Goal: Information Seeking & Learning: Learn about a topic

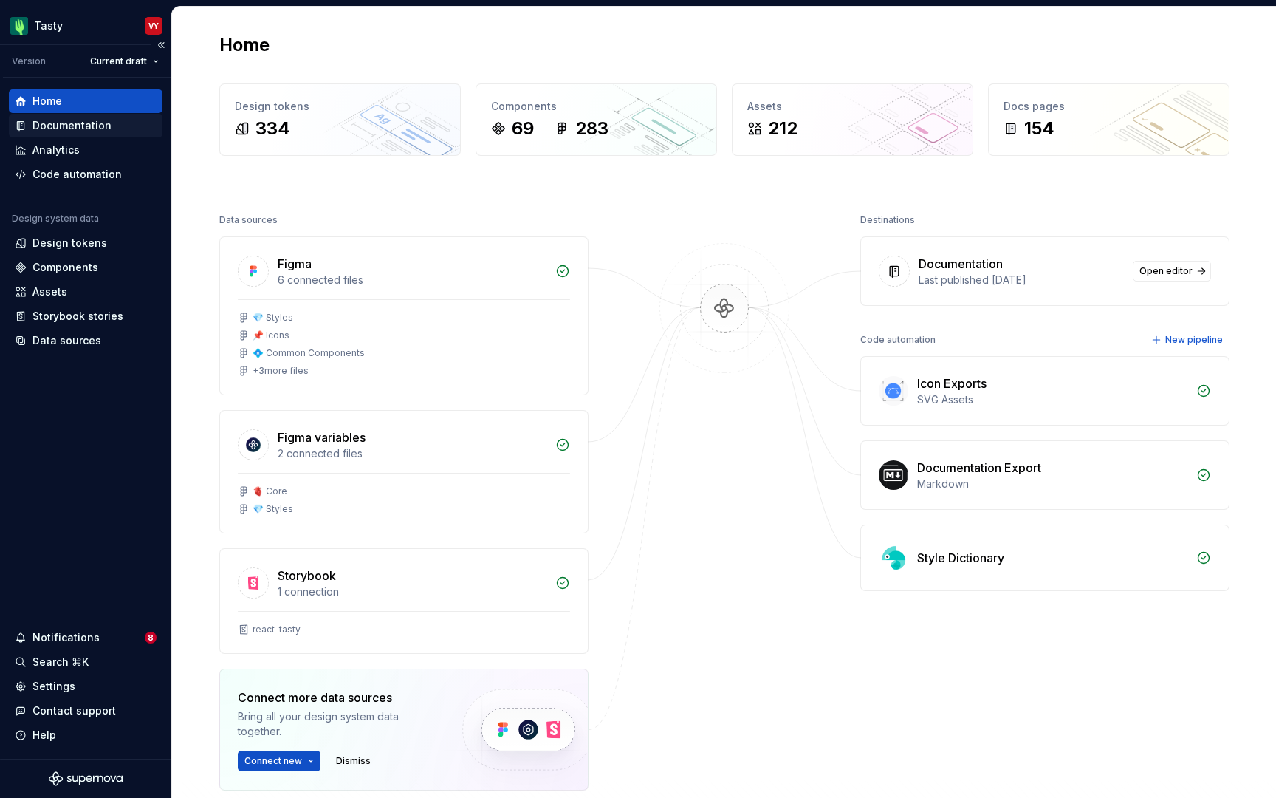
click at [72, 124] on div "Documentation" at bounding box center [71, 125] width 79 height 15
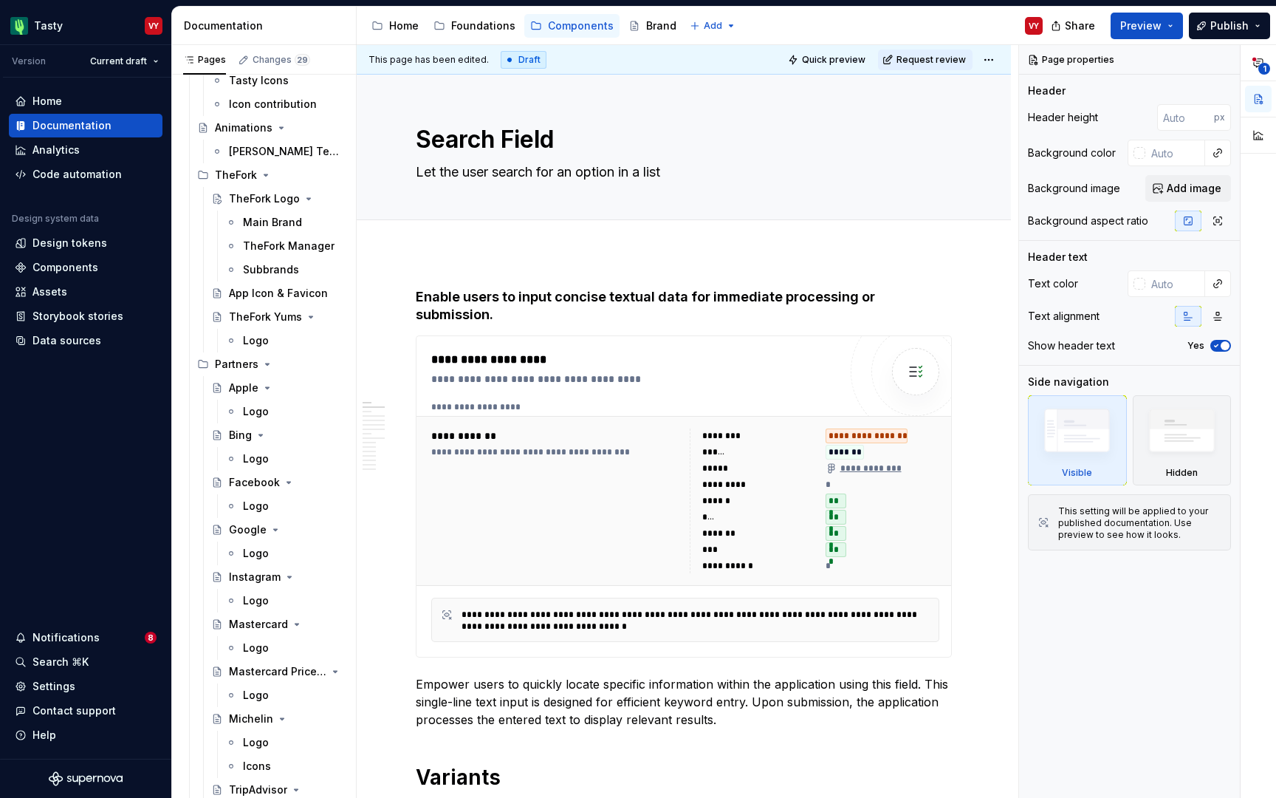
scroll to position [64, 0]
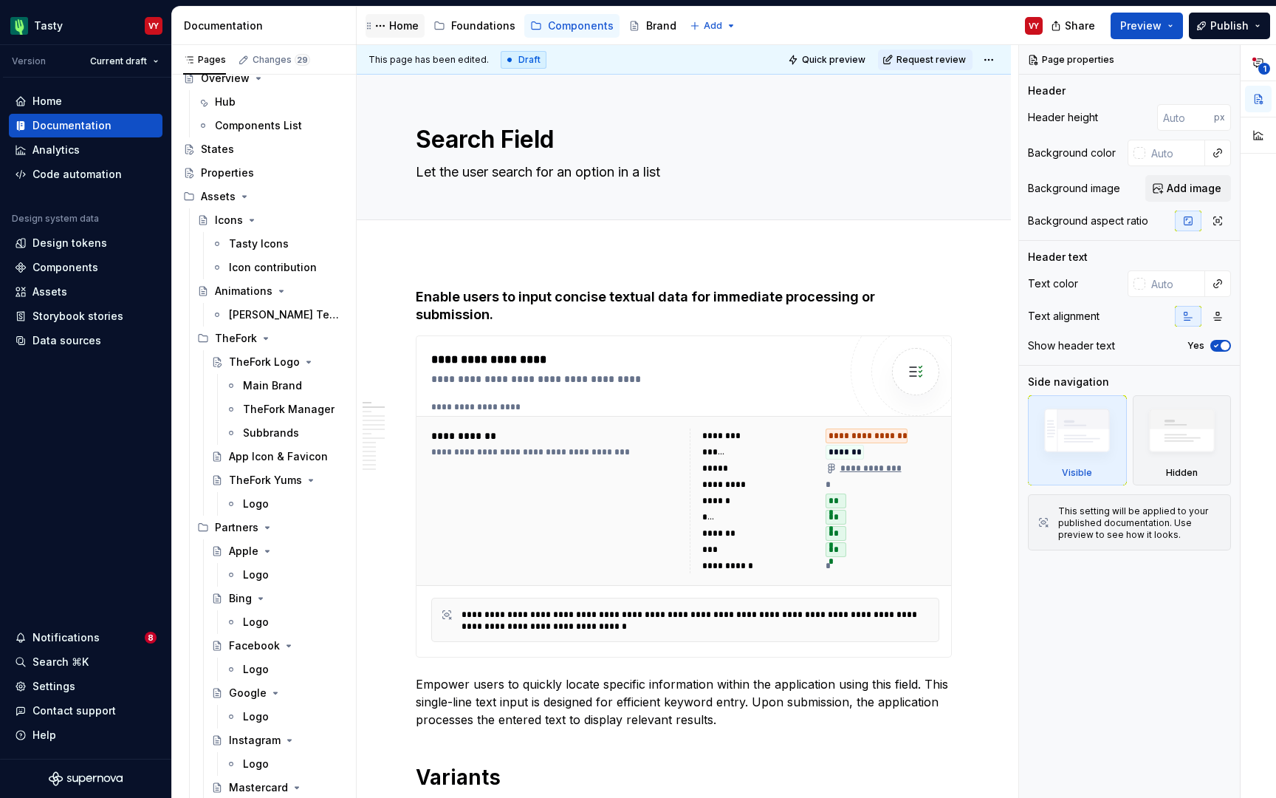
click at [400, 30] on div "Home" at bounding box center [404, 25] width 30 height 15
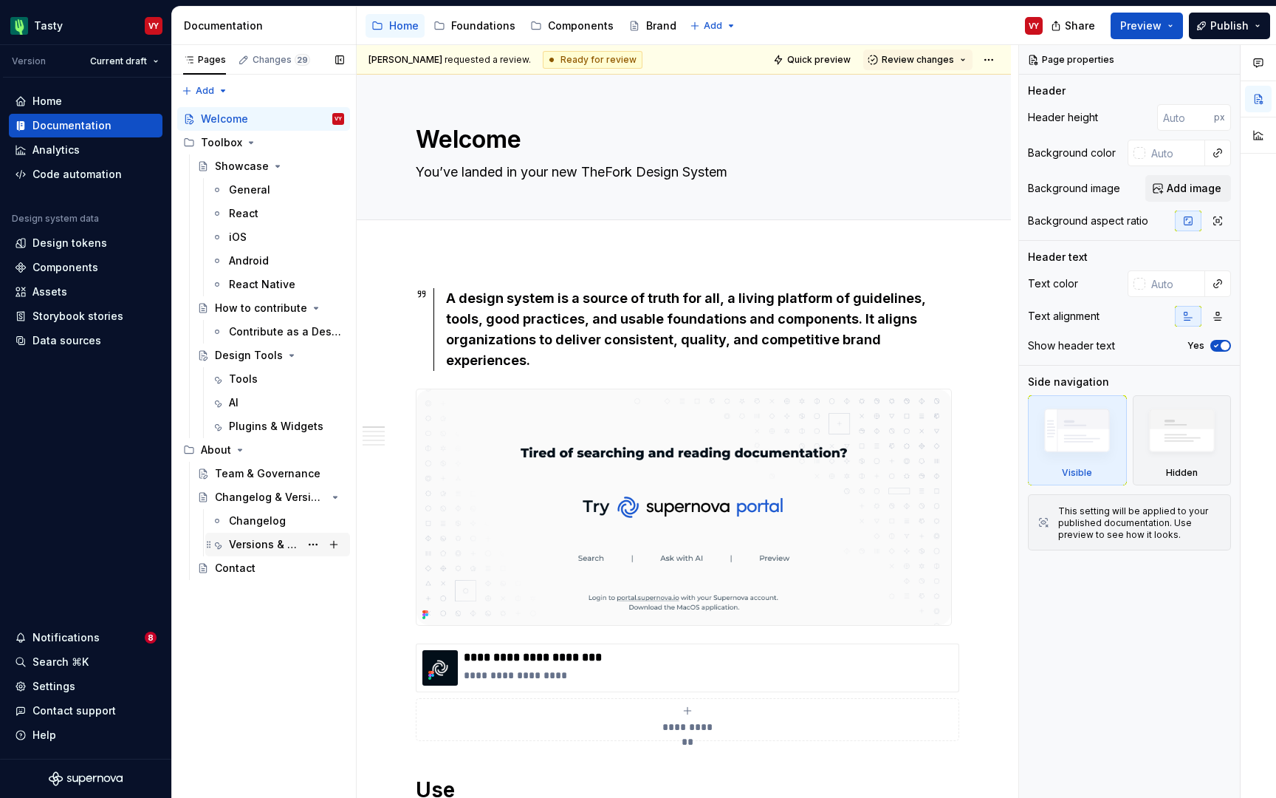
click at [250, 542] on div "Versions & Correspondences" at bounding box center [264, 544] width 71 height 15
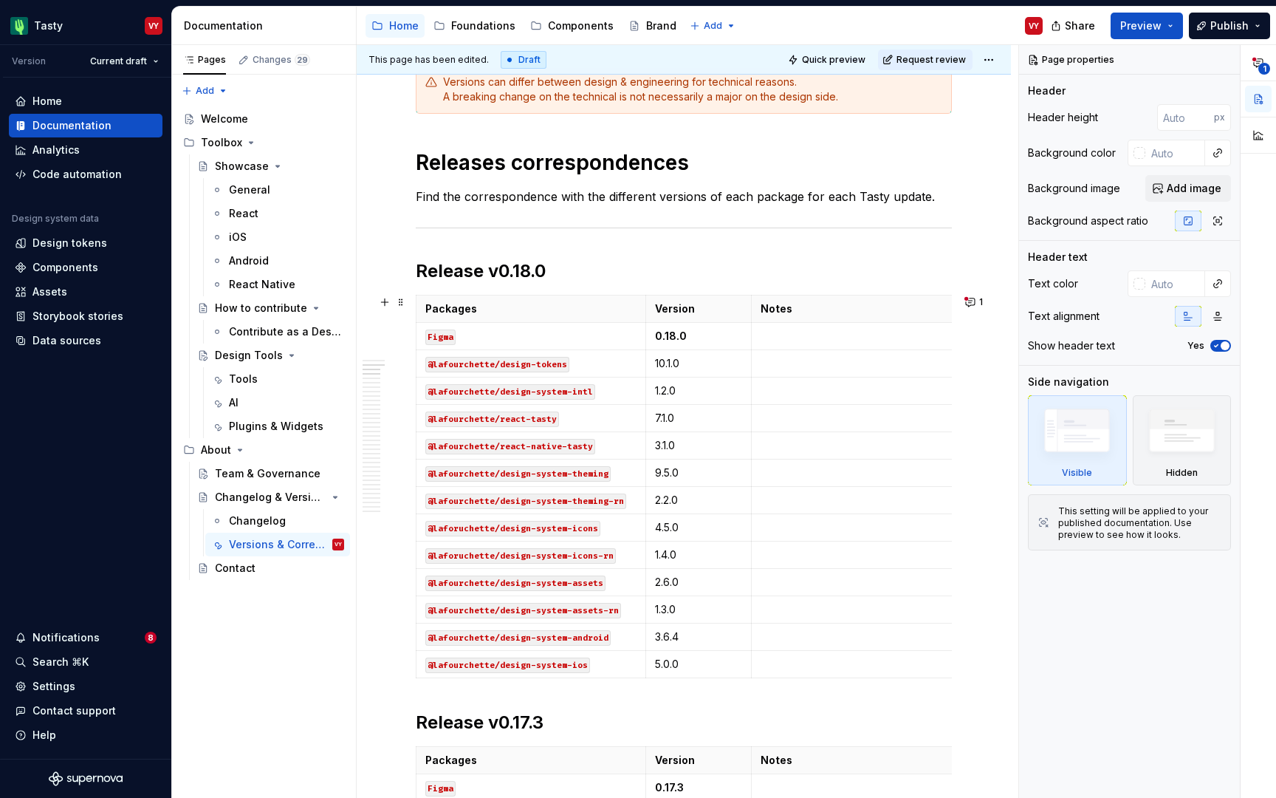
scroll to position [555, 0]
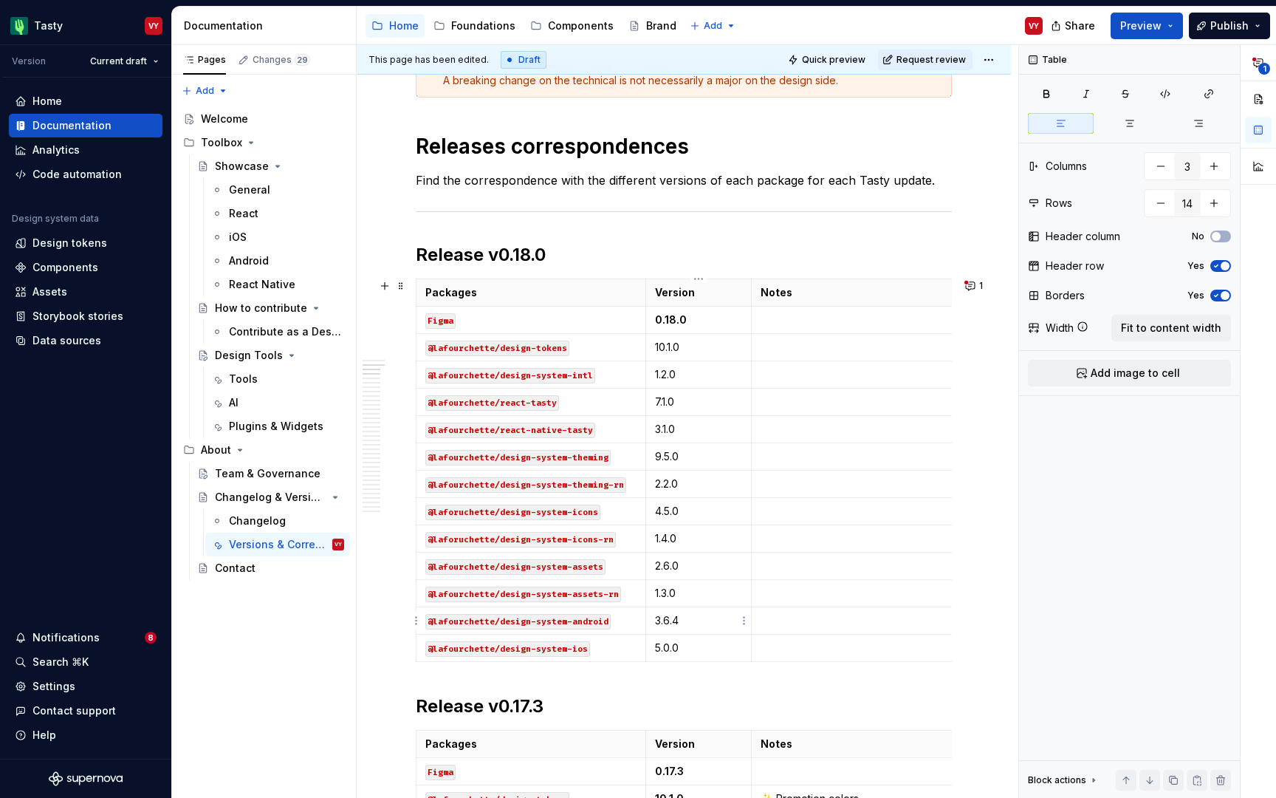
type textarea "*"
click at [668, 620] on p "3.6.4" at bounding box center [698, 620] width 87 height 15
drag, startPoint x: 680, startPoint y: 619, endPoint x: 654, endPoint y: 619, distance: 26.6
click at [654, 619] on td "3.7.0" at bounding box center [699, 620] width 106 height 27
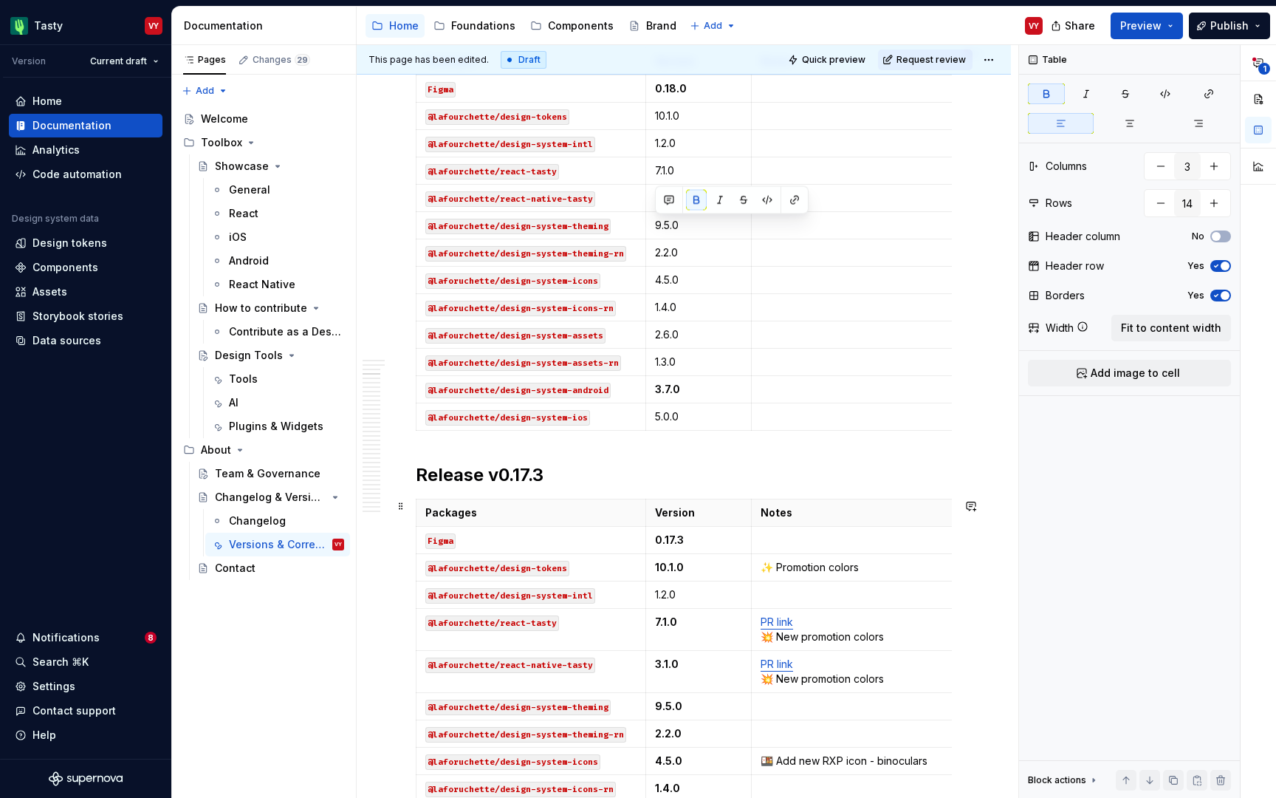
scroll to position [1059, 0]
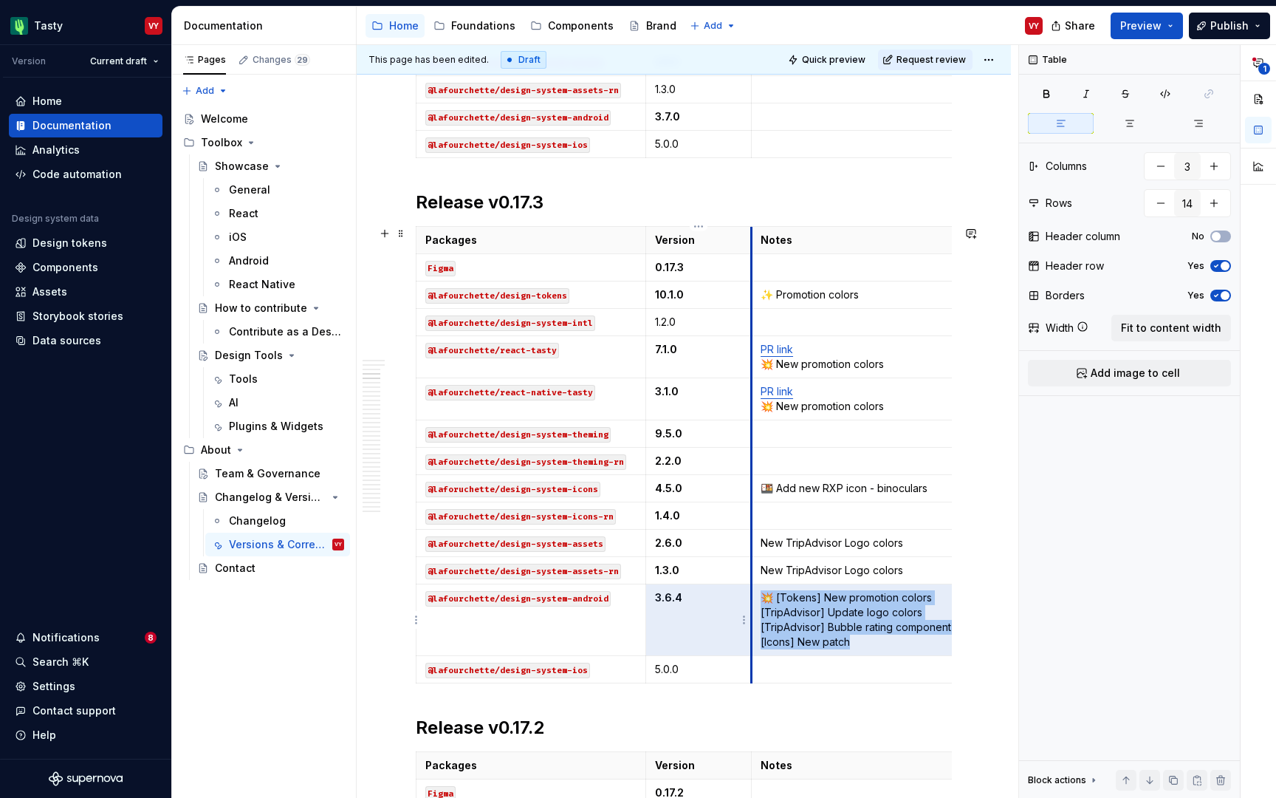
drag, startPoint x: 860, startPoint y: 638, endPoint x: 750, endPoint y: 596, distance: 117.1
click at [750, 596] on tr "@lafourchette/design-system-android 3.6.4 💥 [Tokens] New promotion colors [Trip…" at bounding box center [690, 620] width 547 height 72
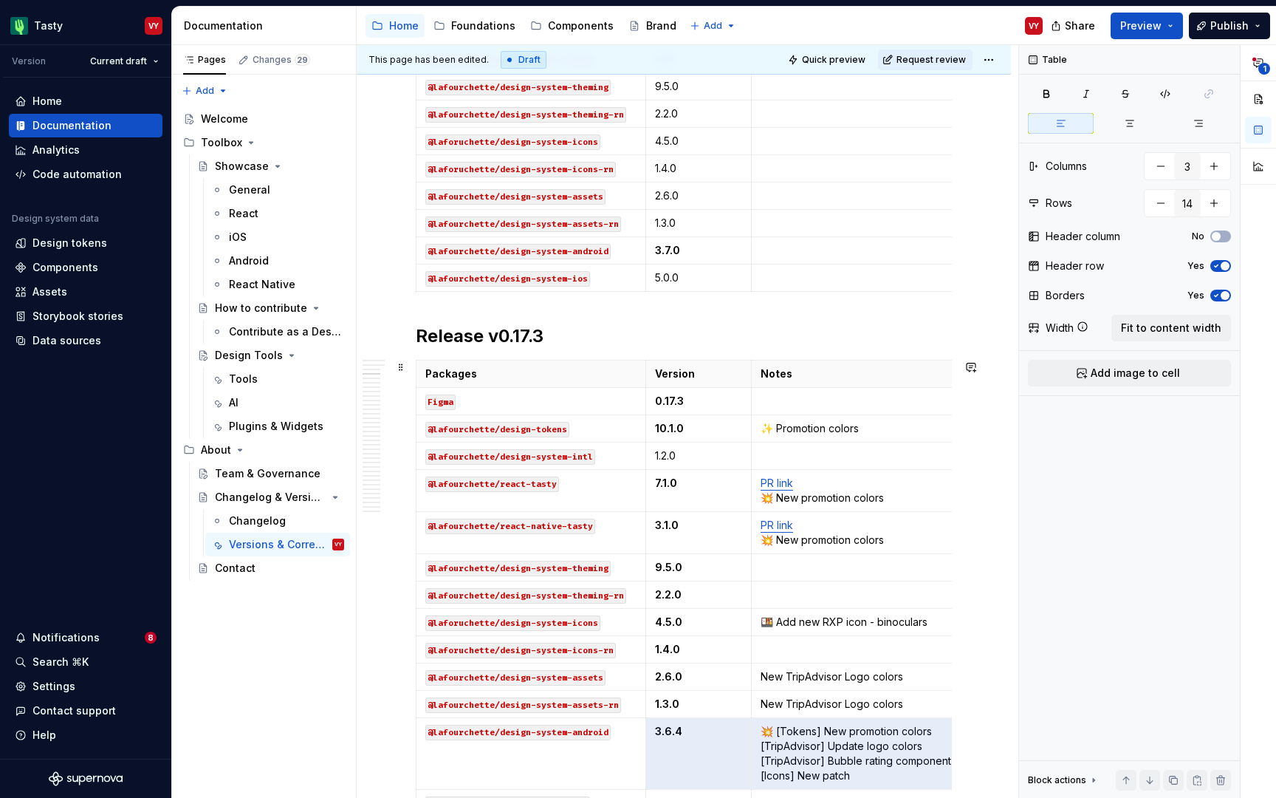
scroll to position [714, 0]
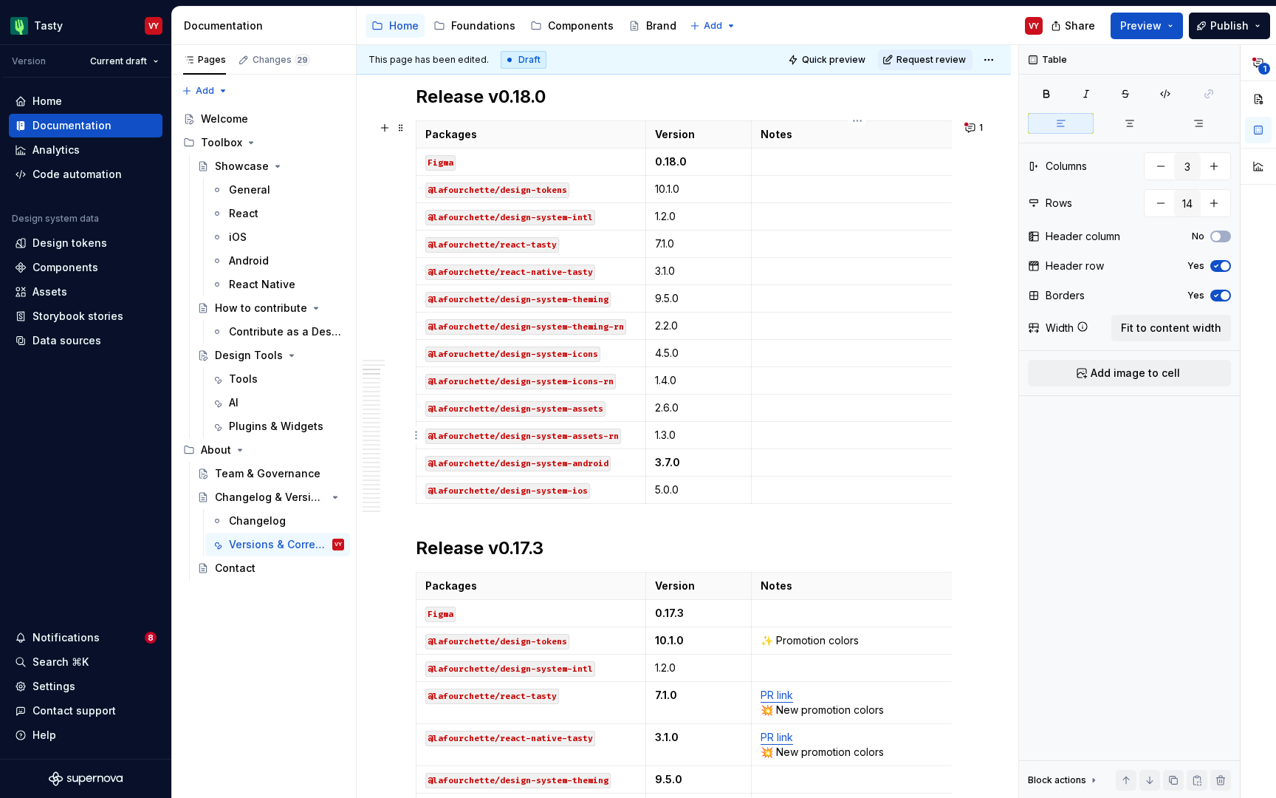
click at [787, 442] on p at bounding box center [858, 435] width 194 height 15
click at [787, 412] on p at bounding box center [858, 407] width 194 height 15
click at [786, 459] on p at bounding box center [858, 462] width 194 height 15
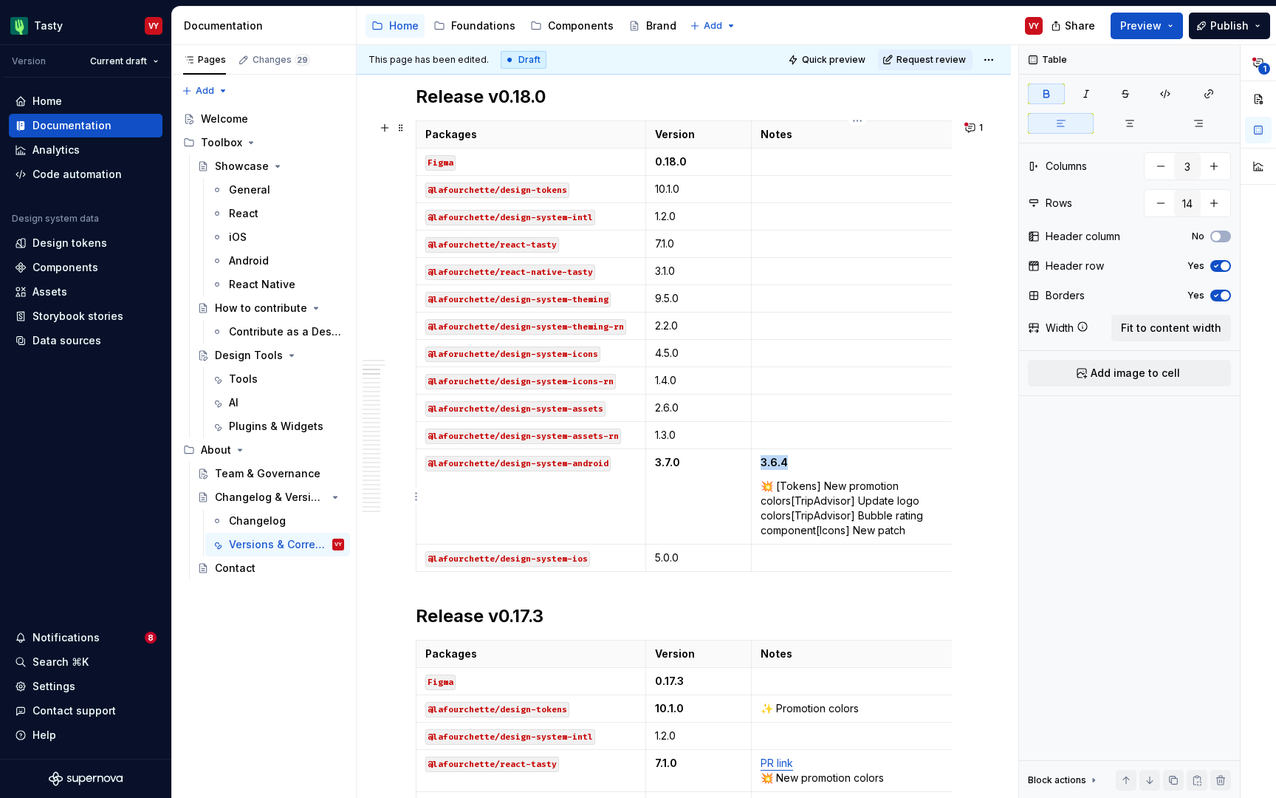
drag, startPoint x: 791, startPoint y: 465, endPoint x: 757, endPoint y: 465, distance: 34.0
click at [757, 465] on td "3.6.4 💥 [Tokens] New promotion colors [TripAdvisor] Update logo colors [TripAdv…" at bounding box center [858, 496] width 212 height 95
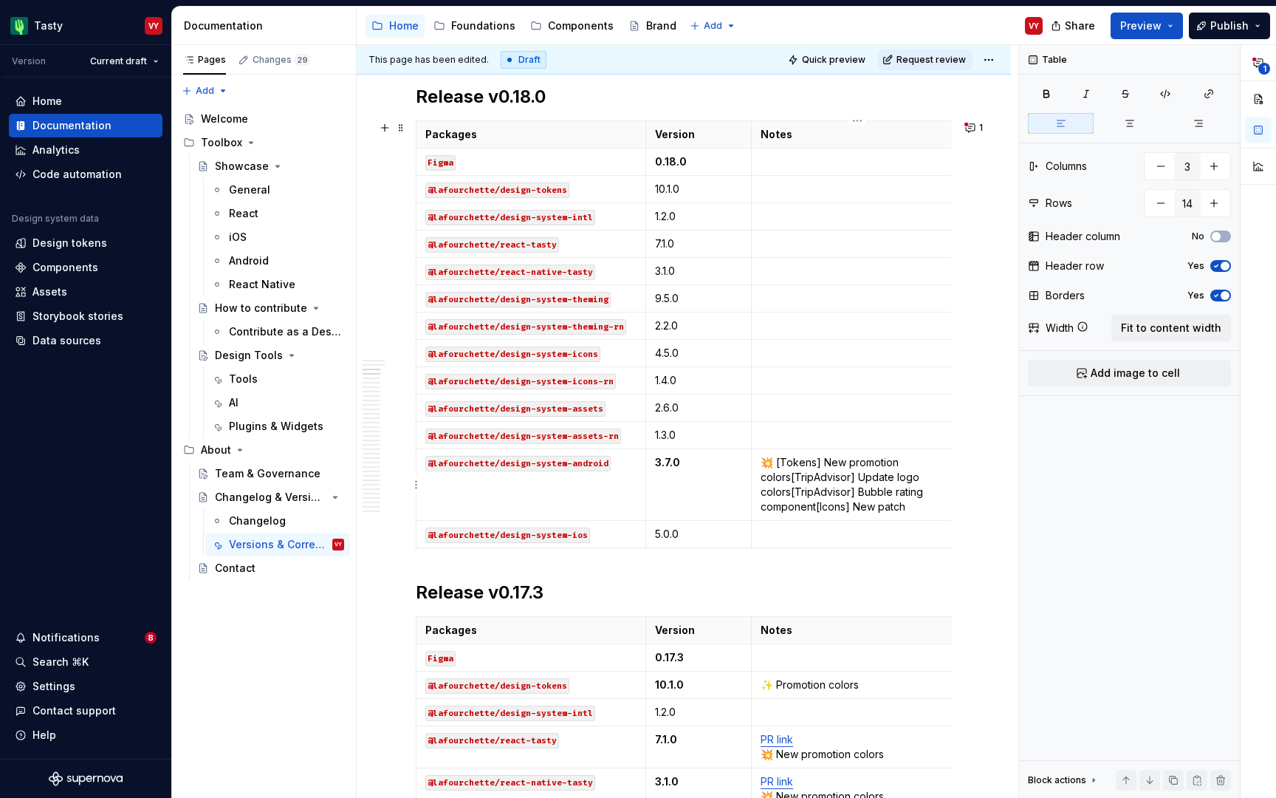
click at [788, 461] on p "💥 [Tokens] New promotion colors [TripAdvisor] Update logo colors [TripAdvisor] …" at bounding box center [858, 484] width 194 height 59
drag, startPoint x: 911, startPoint y: 508, endPoint x: 781, endPoint y: 463, distance: 137.6
click at [781, 463] on p "💥 [Tokens] New promotion colors [TripAdvisor] Update logo colors [TripAdvisor] …" at bounding box center [858, 484] width 194 height 59
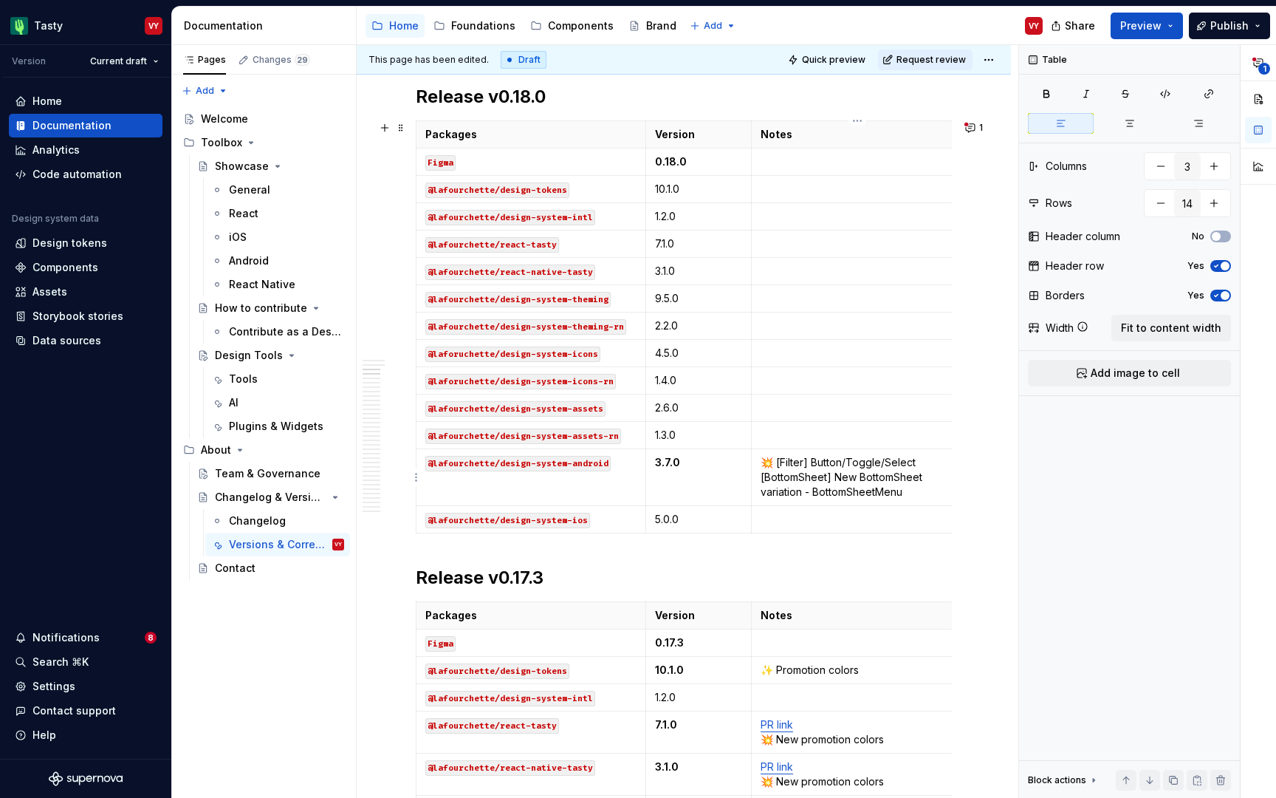
click at [875, 490] on p "💥 [Filter] Button/Toggle/Select [BottomSheet] New BottomSheet variation - Botto…" at bounding box center [858, 477] width 194 height 44
click at [904, 476] on p "💥 [Filter] Button/Toggle/Select [BottomSheet] New BottomSheet variation - Botto…" at bounding box center [858, 477] width 194 height 44
click at [827, 573] on h2 "Release v0.17.3" at bounding box center [684, 578] width 536 height 24
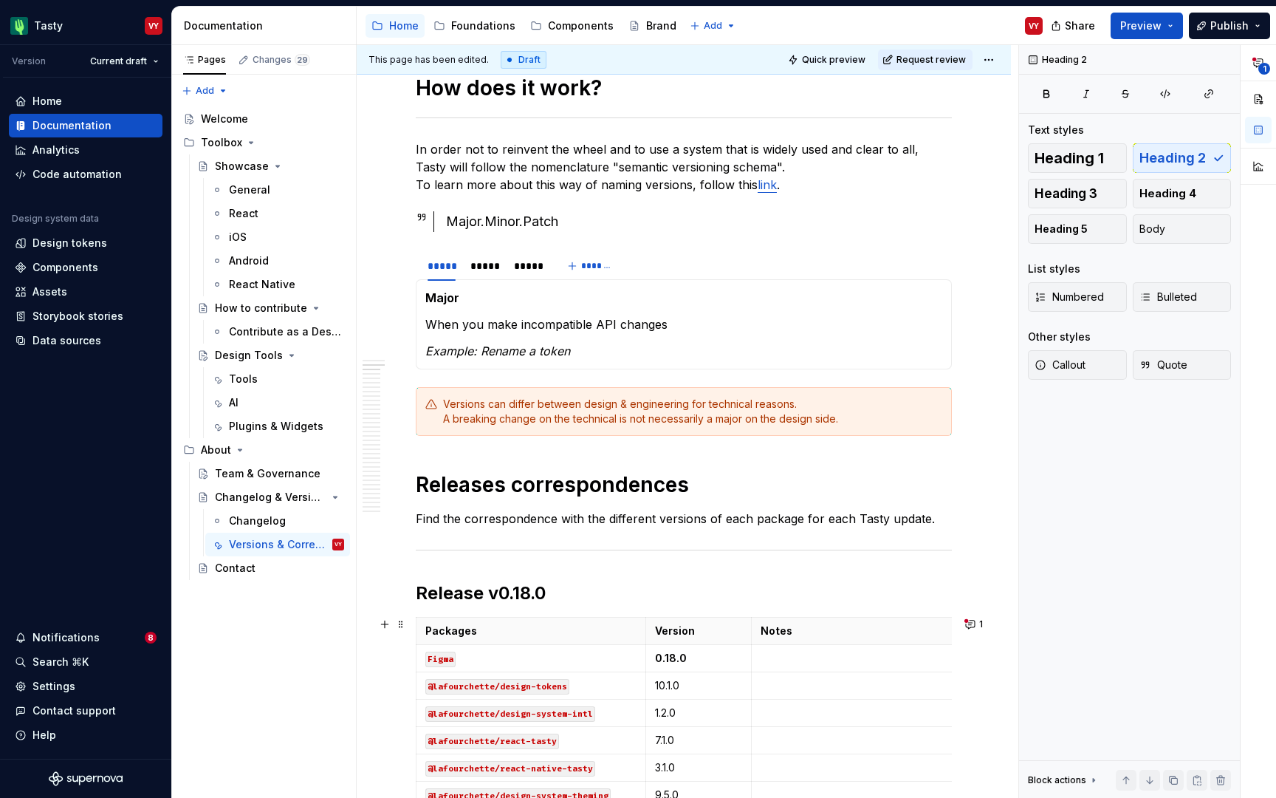
scroll to position [0, 0]
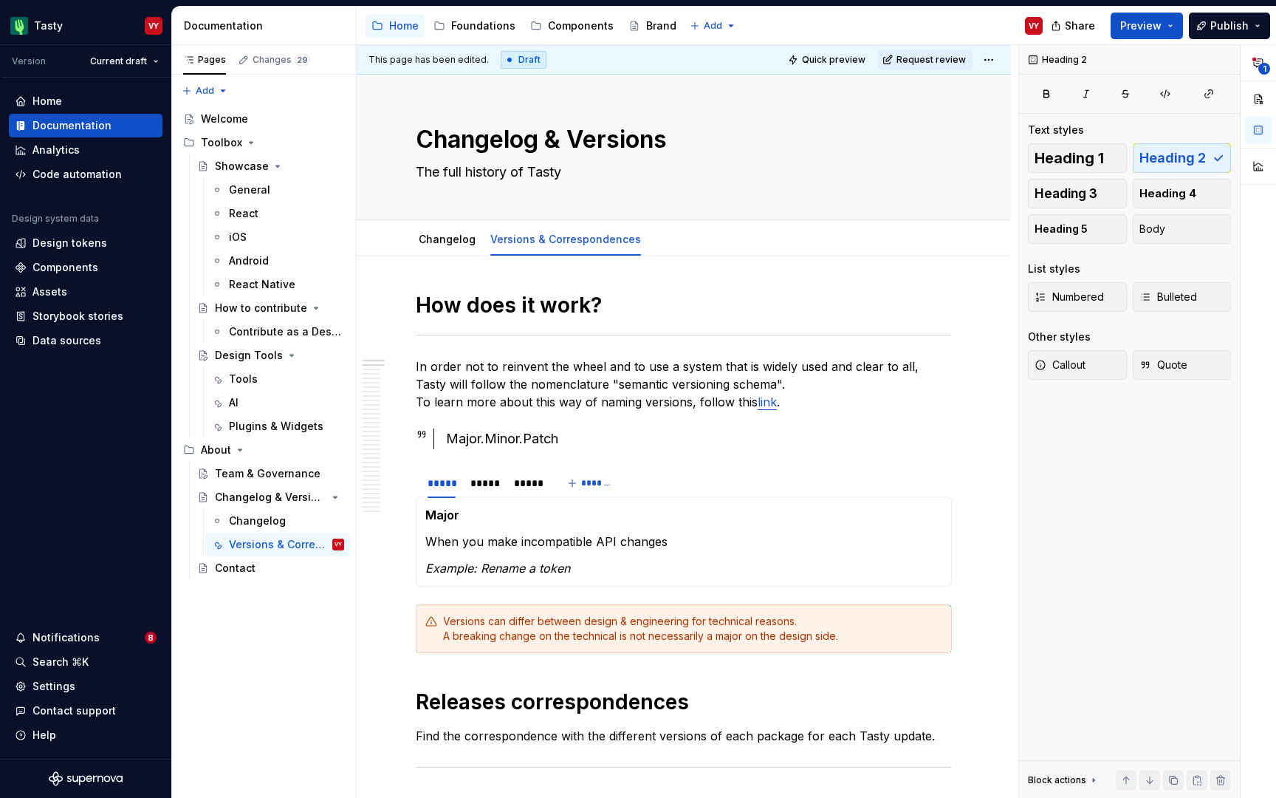
type textarea "*"
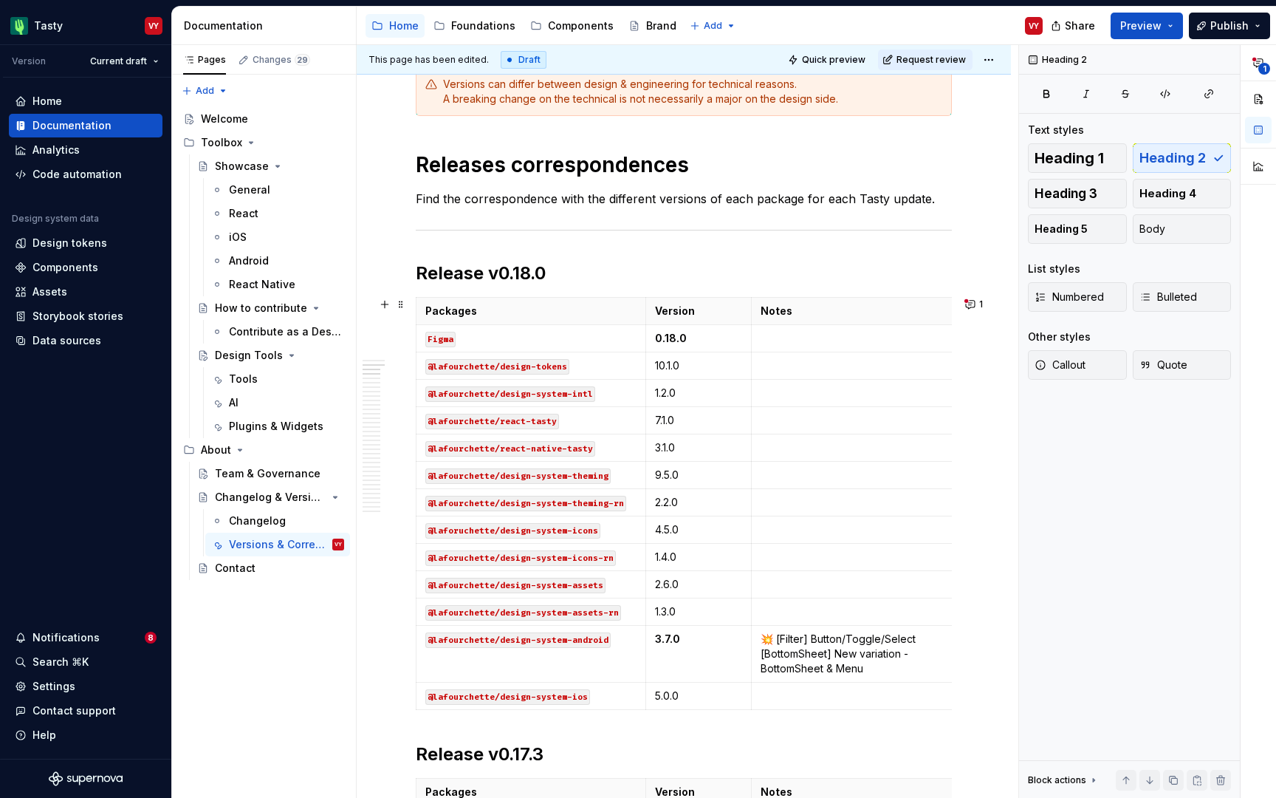
scroll to position [875, 0]
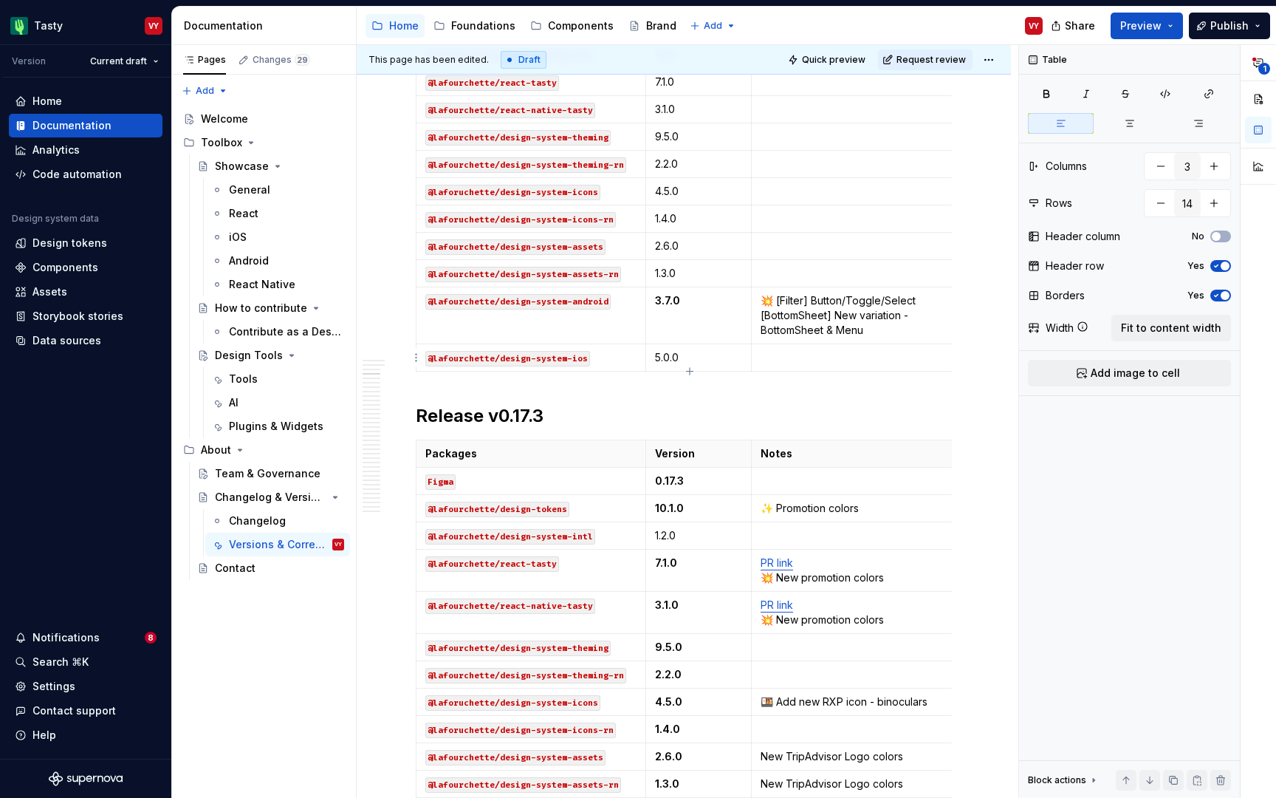
click at [889, 357] on p at bounding box center [858, 357] width 194 height 15
click at [889, 319] on p "💥 [Filter] Button/Toggle/Select [BottomSheet] New variation - BottomSheet & Menu" at bounding box center [858, 315] width 194 height 44
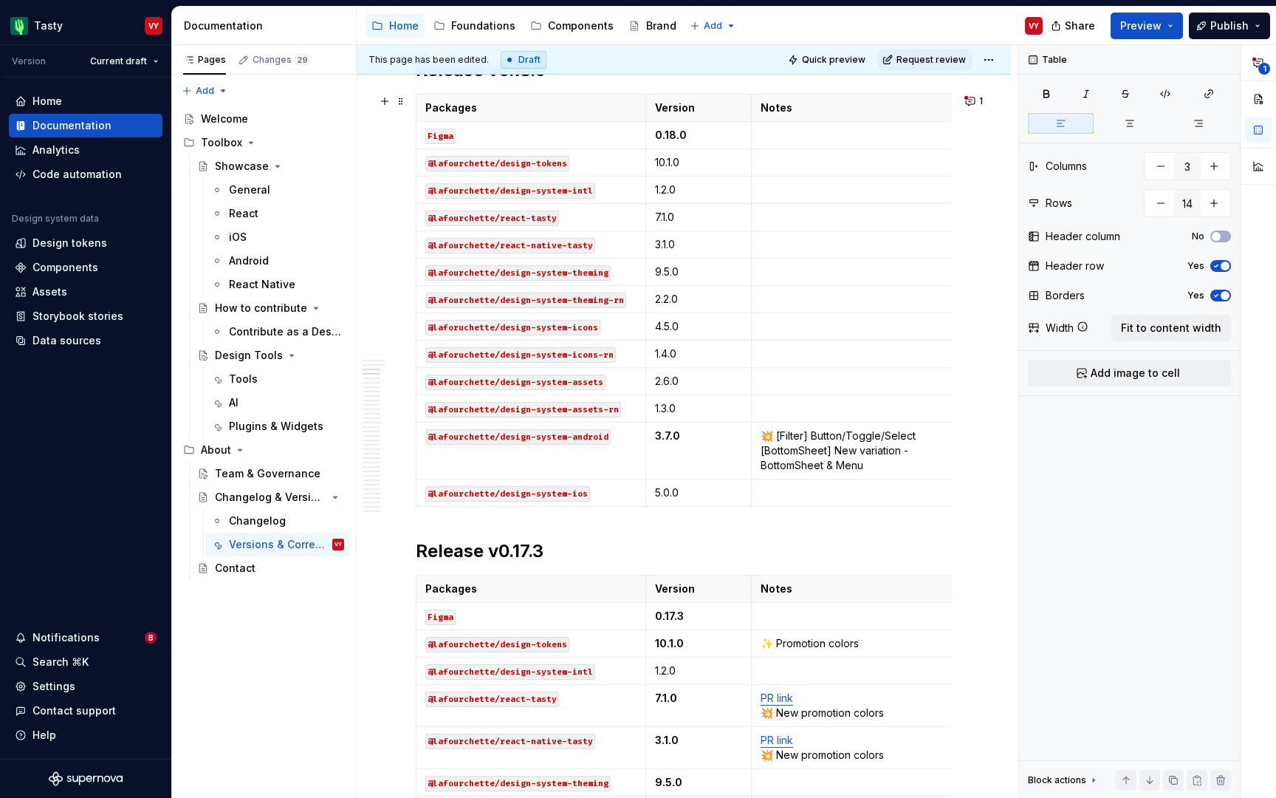
scroll to position [733, 0]
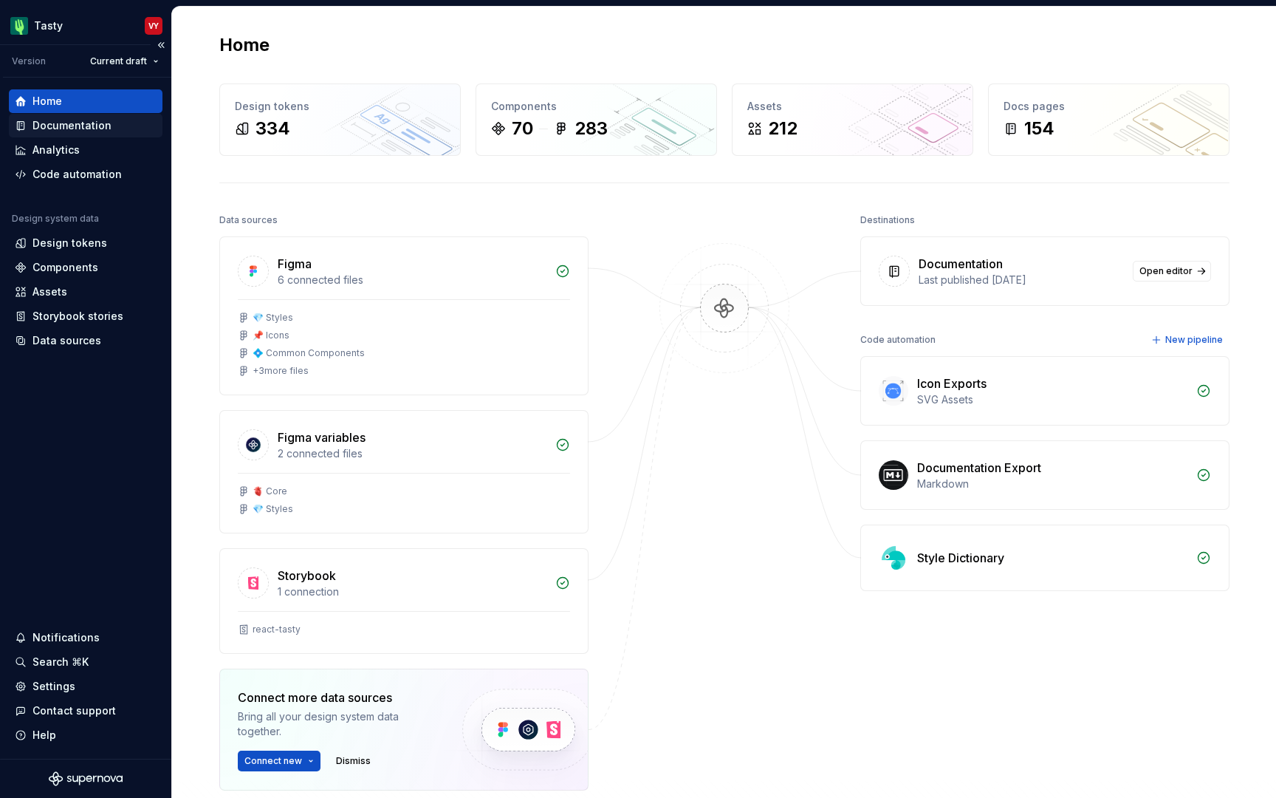
click at [101, 119] on div "Documentation" at bounding box center [71, 125] width 79 height 15
click at [123, 59] on html "Tasty VY Version Current draft Home Documentation Analytics Code automation Des…" at bounding box center [638, 399] width 1276 height 798
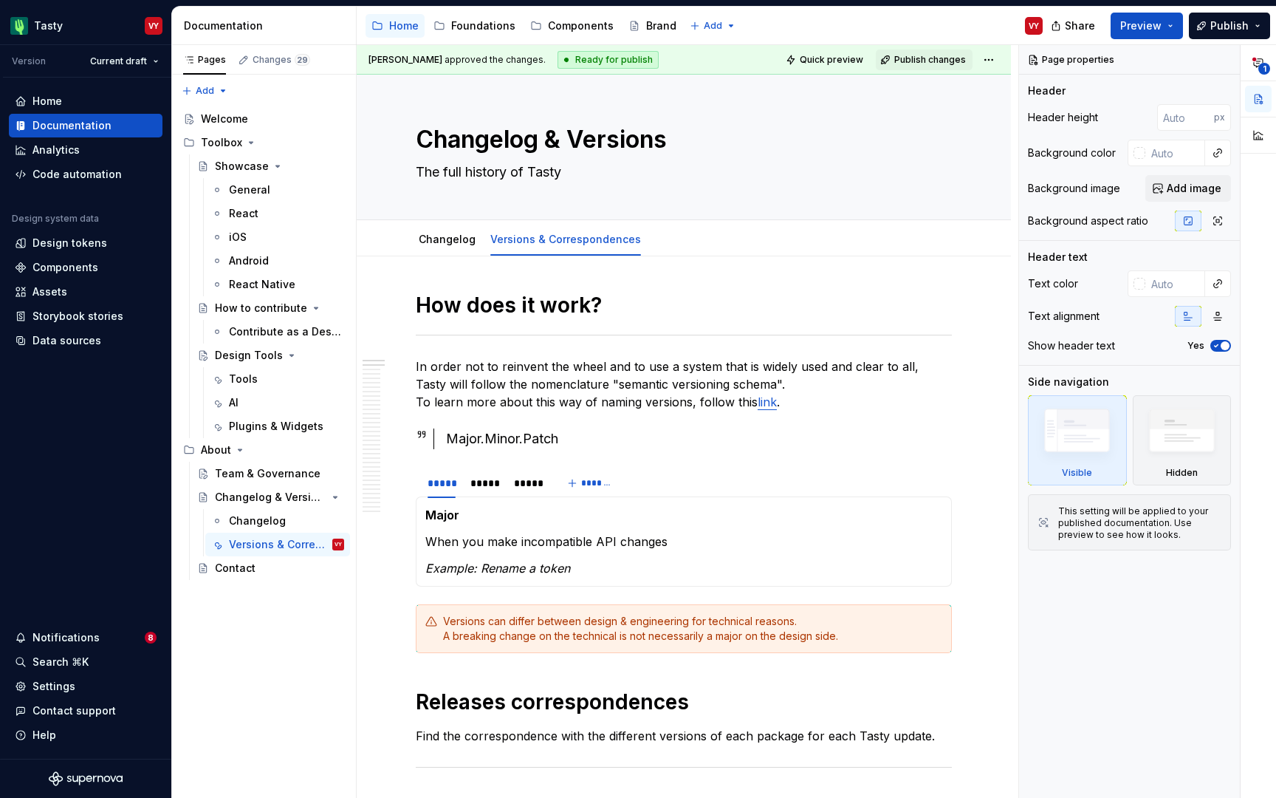
click at [403, 325] on html "Tasty VY Version Current draft Home Documentation Analytics Code automation Des…" at bounding box center [638, 399] width 1276 height 798
click at [282, 548] on div "Versions & Correspondences" at bounding box center [264, 544] width 71 height 15
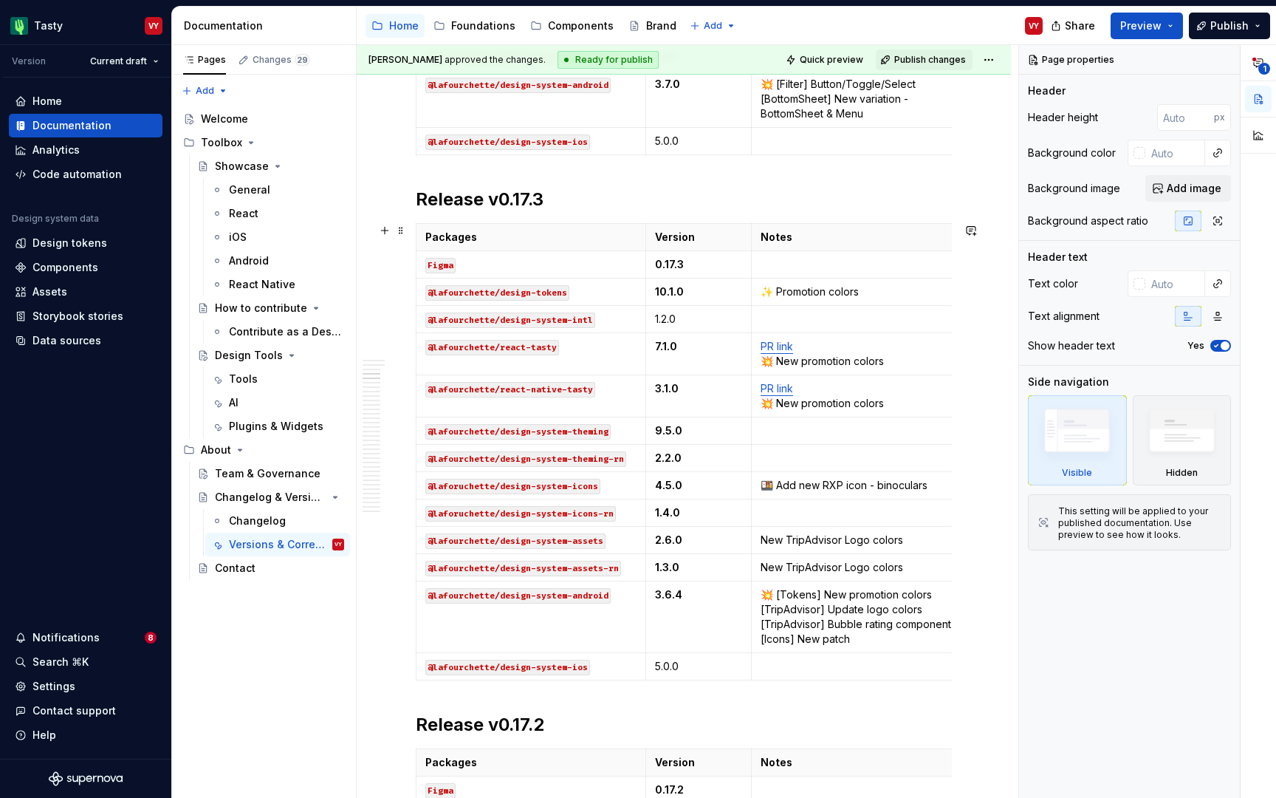
scroll to position [1117, 0]
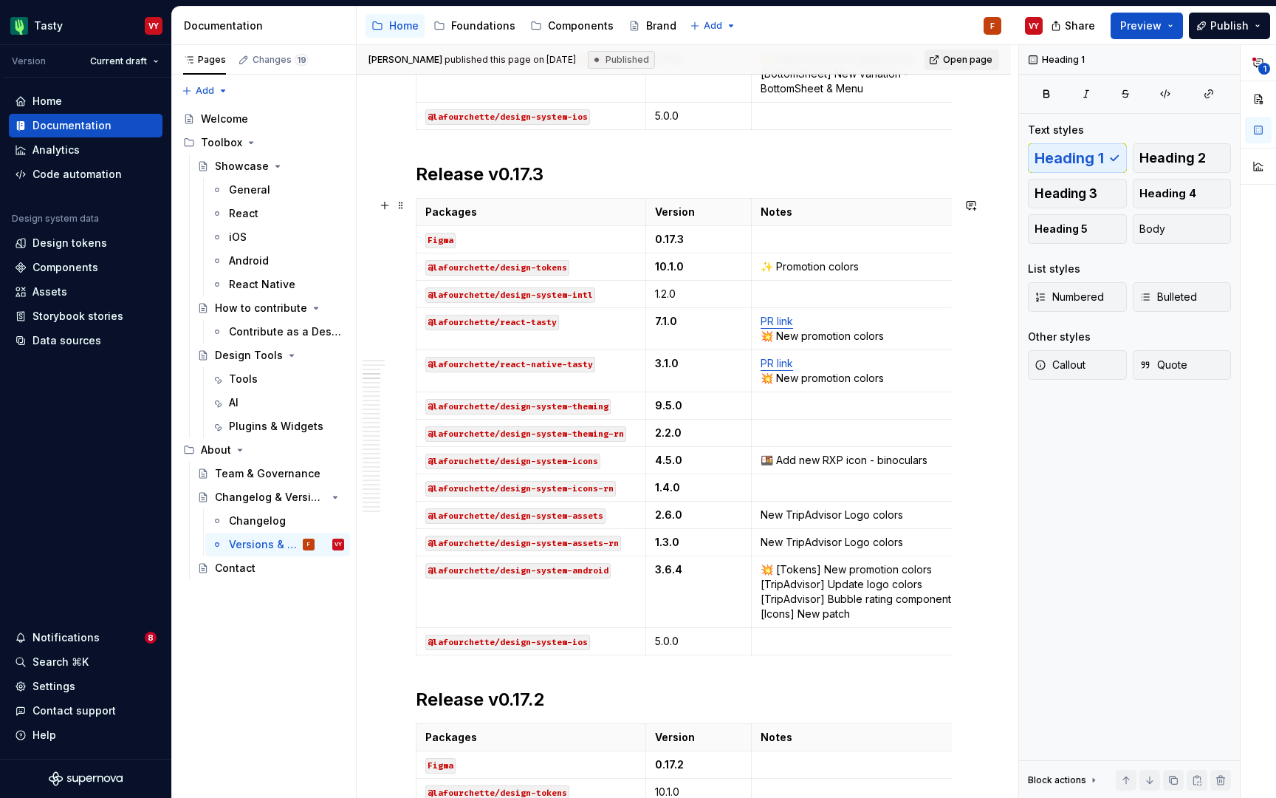
type textarea "*"
